Goal: Information Seeking & Learning: Find specific fact

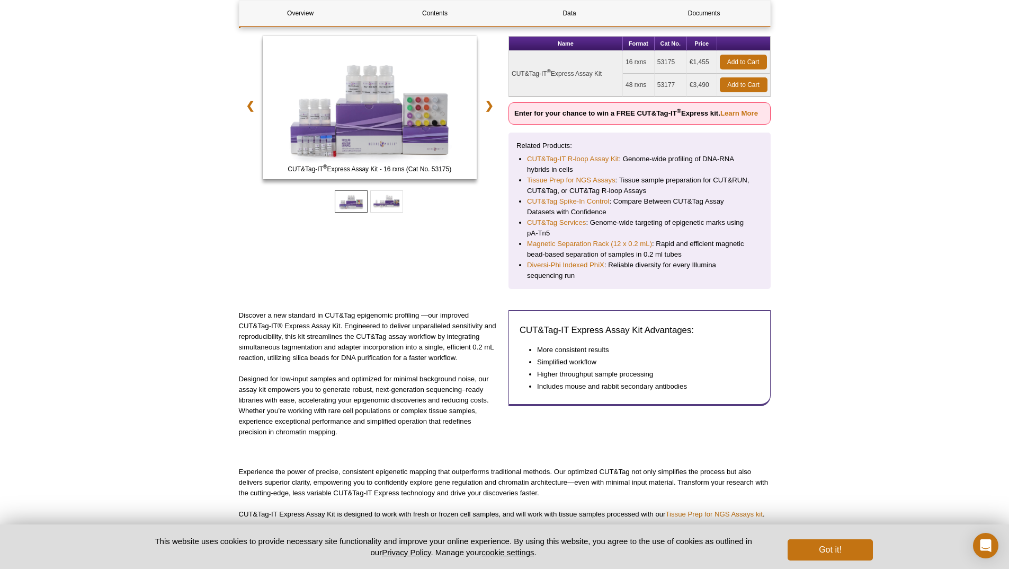
scroll to position [3, 0]
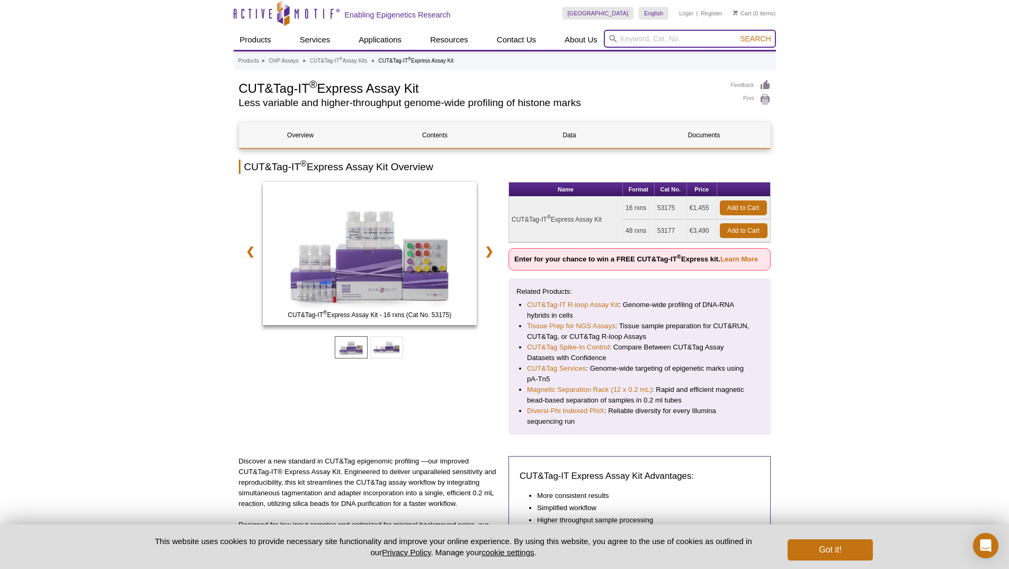
click at [620, 44] on input "search" at bounding box center [690, 39] width 172 height 18
type input "Concanavalin"
click at [737, 34] on button "Search" at bounding box center [755, 39] width 37 height 10
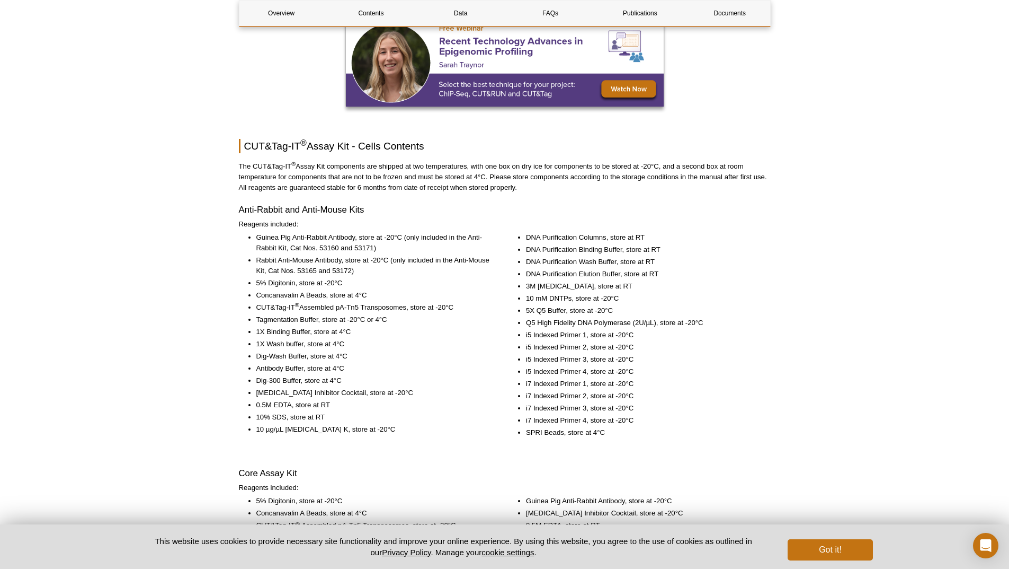
scroll to position [1351, 0]
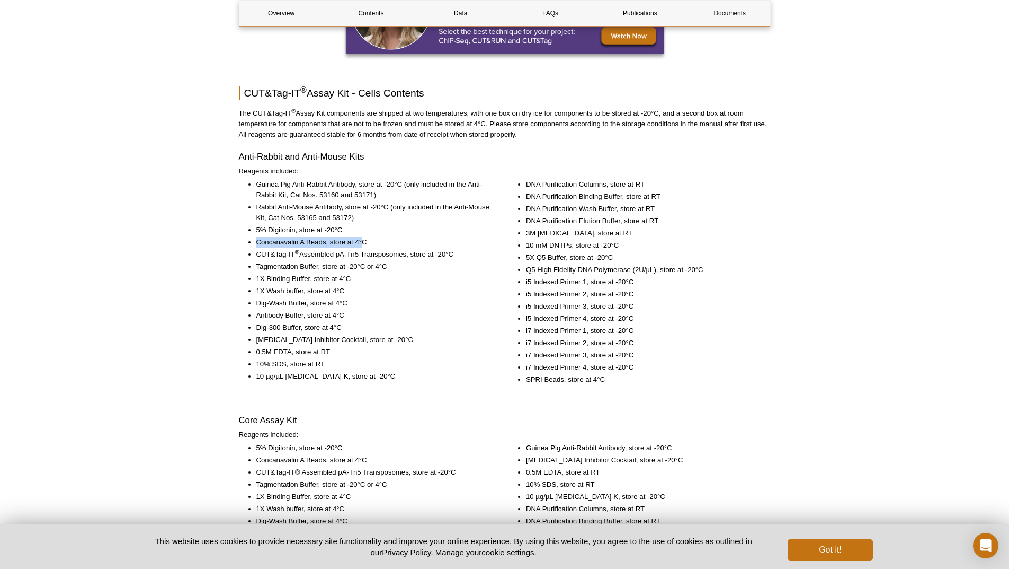
drag, startPoint x: 257, startPoint y: 239, endPoint x: 363, endPoint y: 242, distance: 106.5
click at [363, 242] on li "Concanavalin A Beads, store at 4°C" at bounding box center [373, 242] width 234 height 11
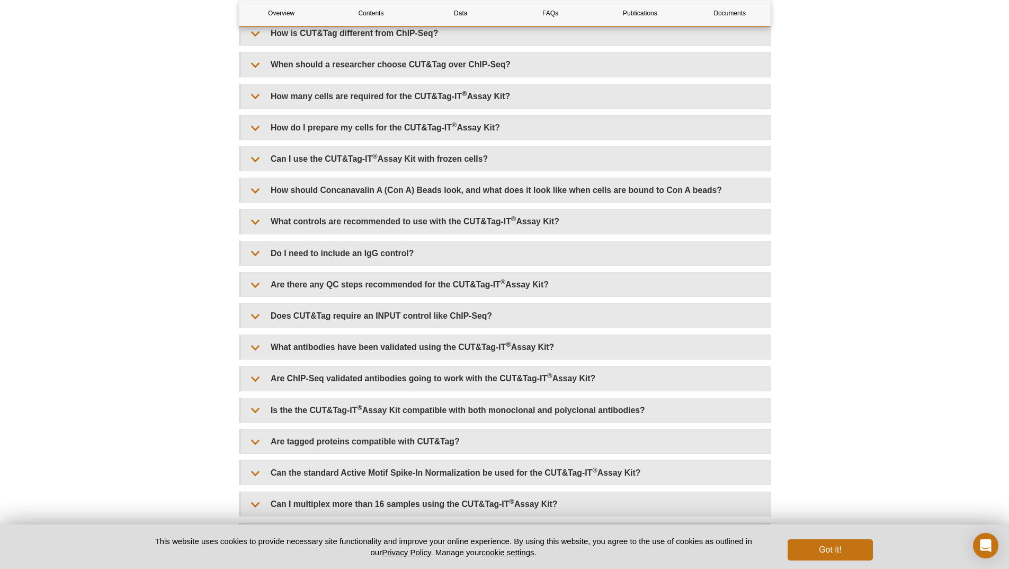
scroll to position [2464, 0]
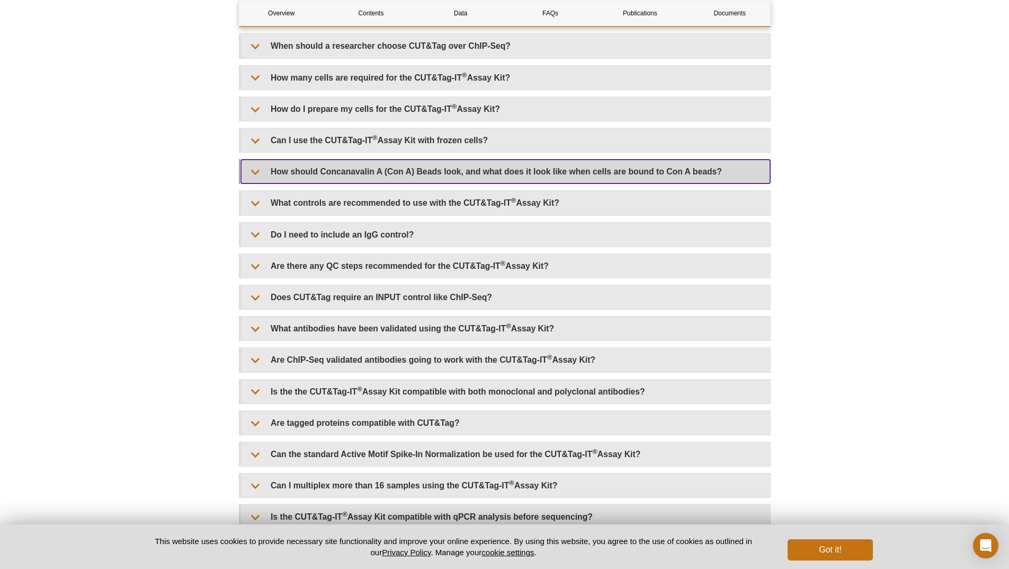
click at [403, 174] on summary "How should Concanavalin A (Con A) Beads look, and what does it look like when c…" at bounding box center [505, 171] width 529 height 24
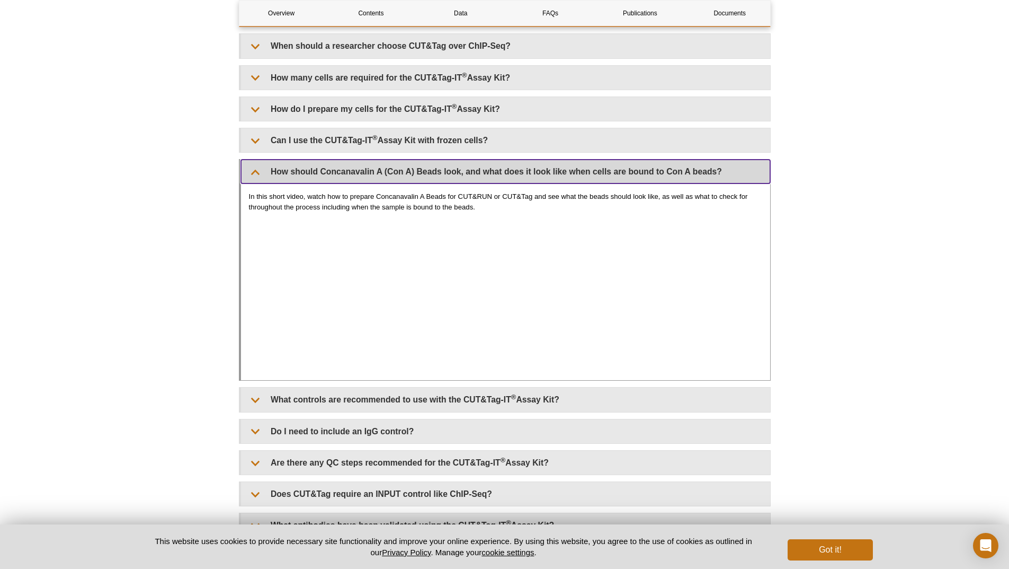
click at [403, 174] on summary "How should Concanavalin A (Con A) Beads look, and what does it look like when c…" at bounding box center [505, 171] width 529 height 24
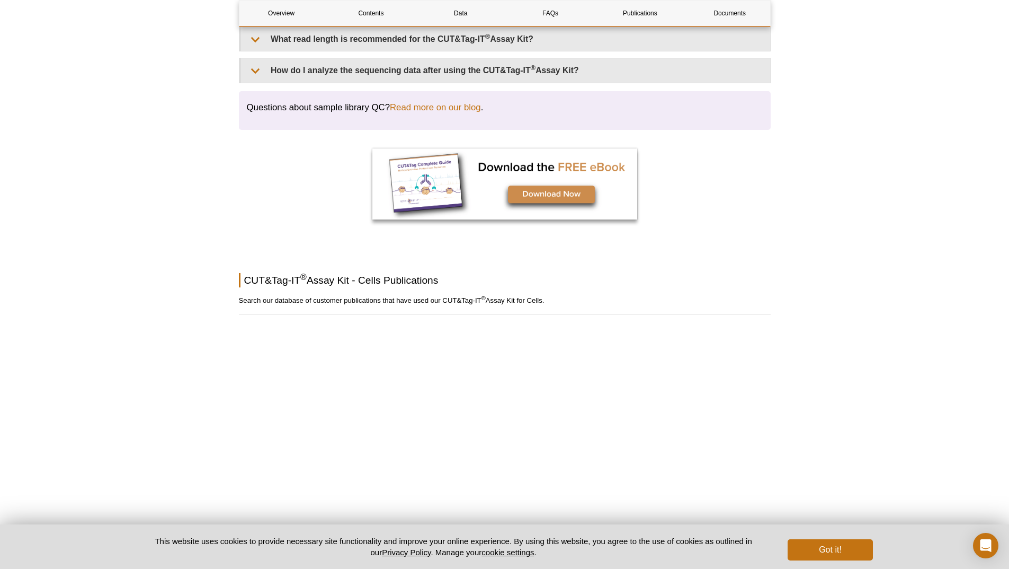
scroll to position [3066, 0]
